Goal: Task Accomplishment & Management: Manage account settings

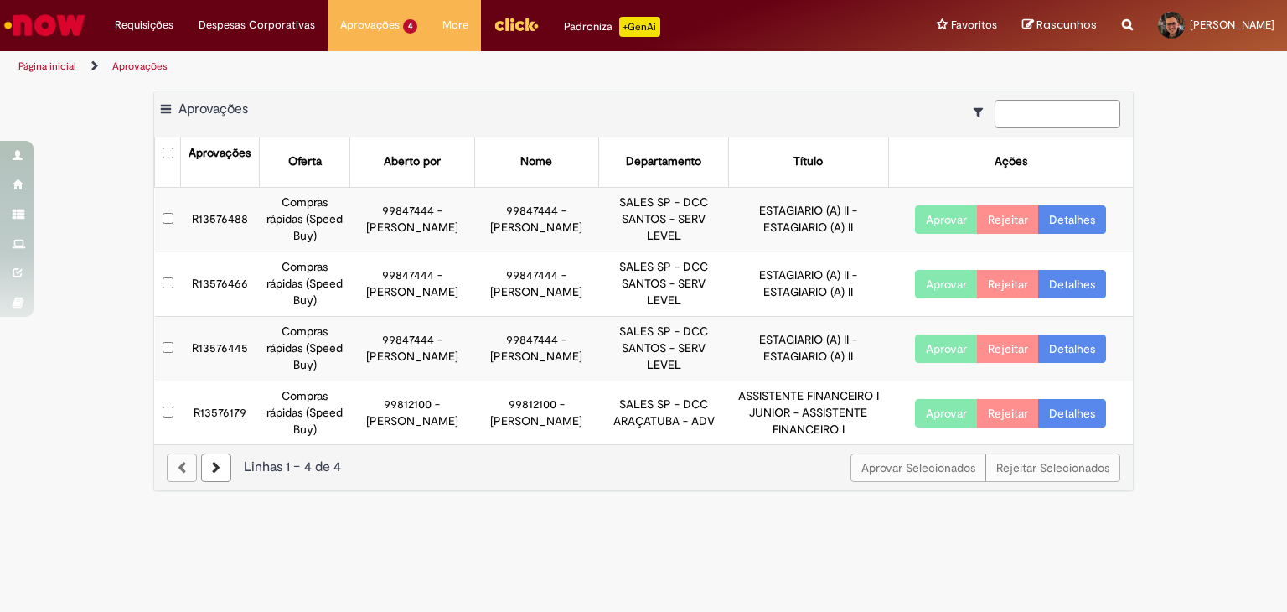
click at [64, 39] on img "Ir para a Homepage" at bounding box center [45, 25] width 86 height 34
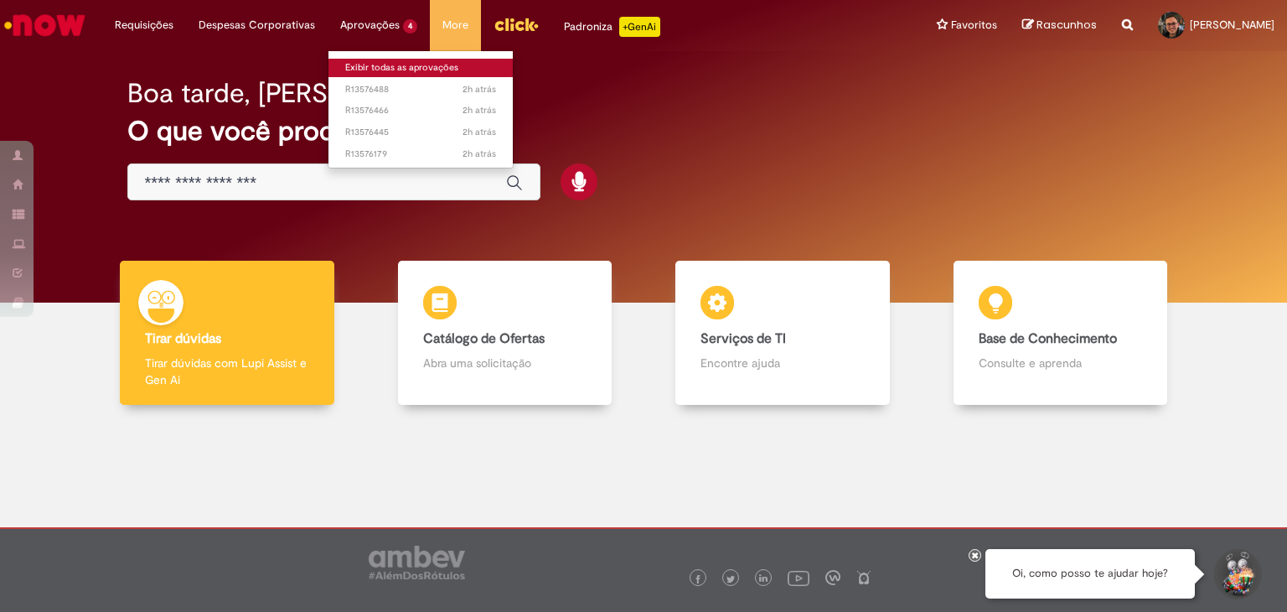
click at [372, 61] on link "Exibir todas as aprovações" at bounding box center [420, 68] width 184 height 18
